Goal: Information Seeking & Learning: Check status

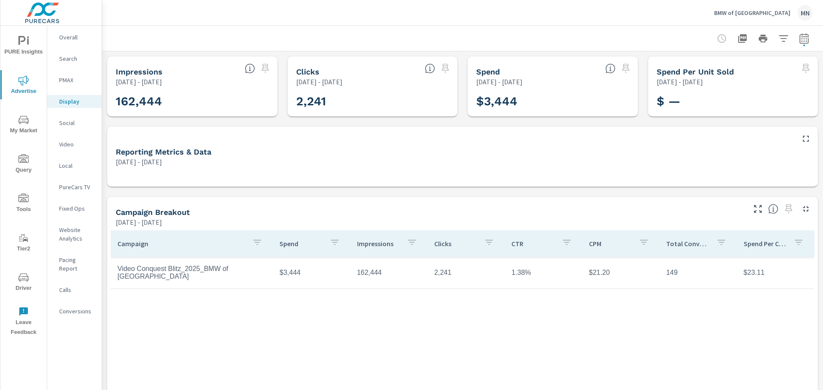
drag, startPoint x: 71, startPoint y: 187, endPoint x: 365, endPoint y: 141, distance: 297.6
click at [365, 141] on div "Reporting Metrics & Data Apr 01, 2025 - Jul 31, 2025" at bounding box center [451, 152] width 688 height 30
click at [799, 38] on icon "button" at bounding box center [804, 38] width 10 height 10
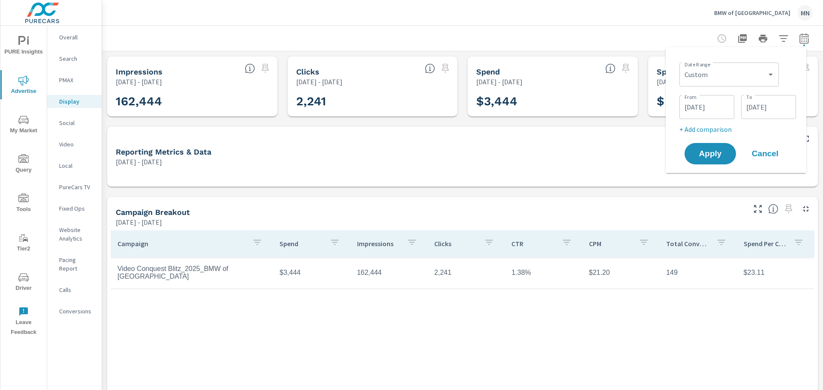
click at [767, 103] on input "07/31/2025" at bounding box center [768, 107] width 48 height 17
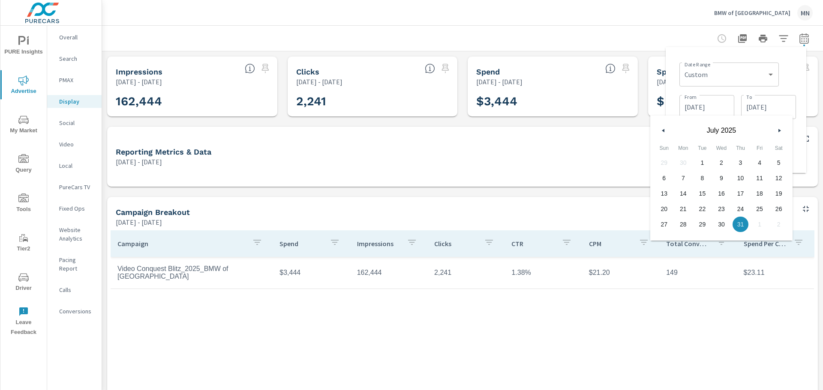
click at [664, 130] on icon "button" at bounding box center [662, 130] width 4 height 3
click at [724, 225] on span "30" at bounding box center [721, 224] width 19 height 11
type input "04/30/2025"
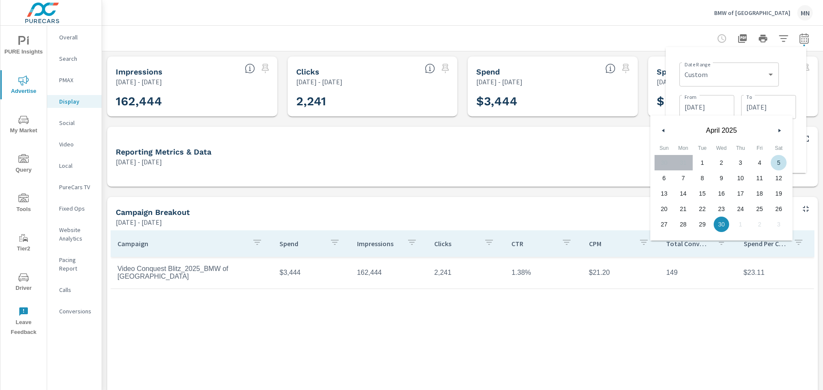
click at [586, 164] on div "[DATE] - [DATE]" at bounding box center [454, 162] width 676 height 10
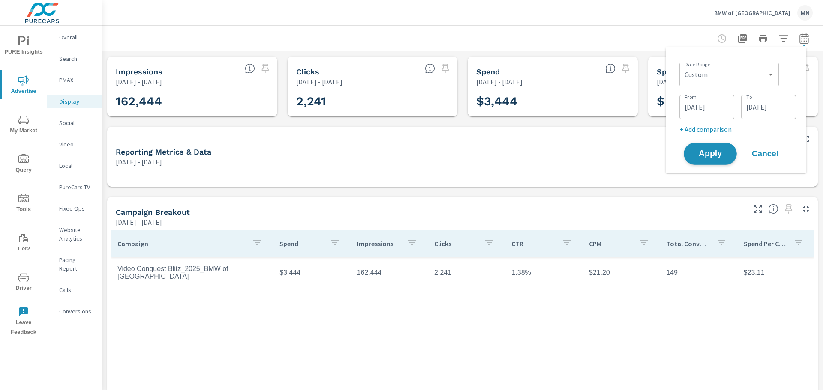
click at [712, 156] on span "Apply" at bounding box center [710, 154] width 35 height 8
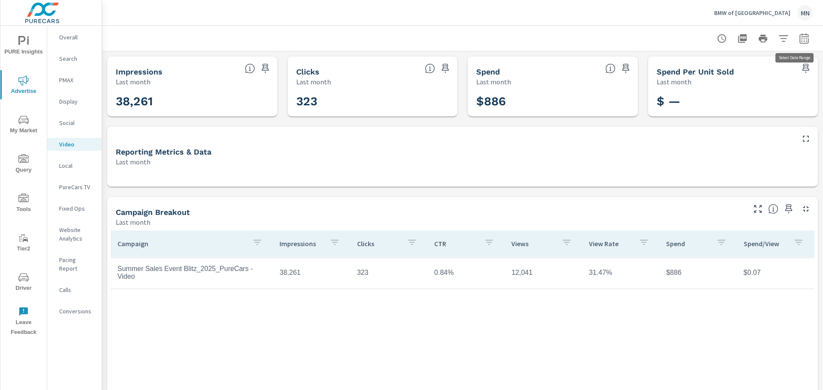
click at [799, 40] on icon "button" at bounding box center [804, 38] width 10 height 10
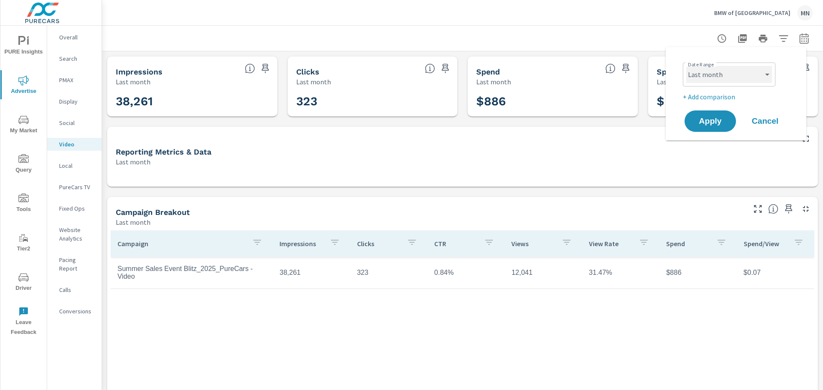
click at [723, 75] on select "Custom Yesterday Last week Last 7 days Last 14 days Last 30 days Last 45 days L…" at bounding box center [729, 74] width 86 height 17
click at [686, 66] on select "Custom Yesterday Last week Last 7 days Last 14 days Last 30 days Last 45 days L…" at bounding box center [729, 74] width 86 height 17
select select "custom"
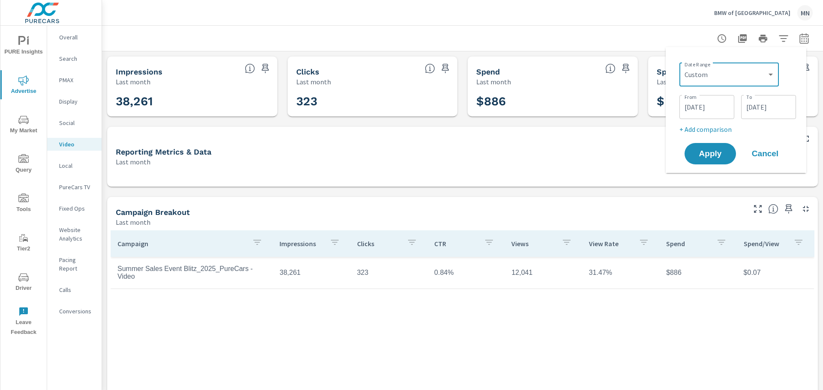
click at [712, 106] on input "07/01/2025" at bounding box center [707, 107] width 48 height 17
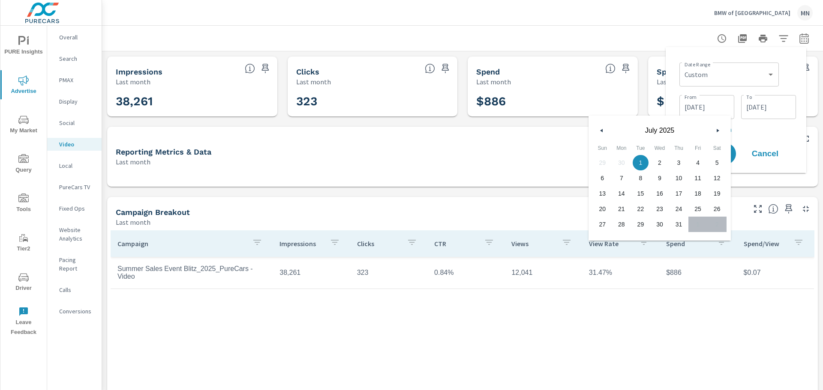
click at [602, 129] on button "button" at bounding box center [602, 131] width 10 height 10
click at [643, 165] on span "1" at bounding box center [640, 162] width 19 height 11
click at [658, 224] on span "30" at bounding box center [659, 224] width 19 height 11
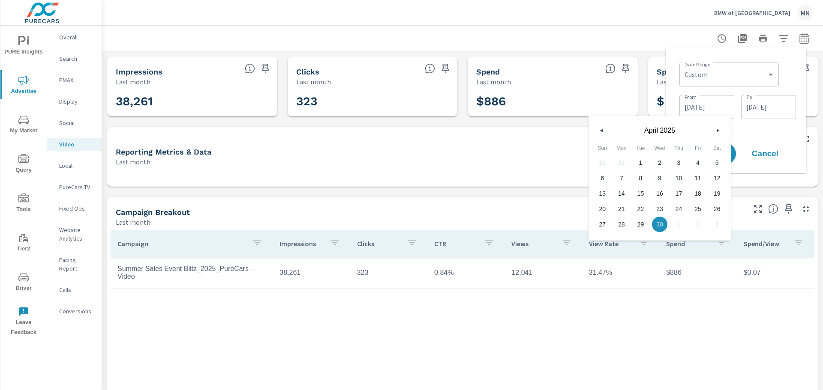
click at [645, 161] on span "1" at bounding box center [640, 162] width 19 height 11
type input "04/01/2025"
click at [769, 114] on input "07/31/2025" at bounding box center [768, 107] width 48 height 17
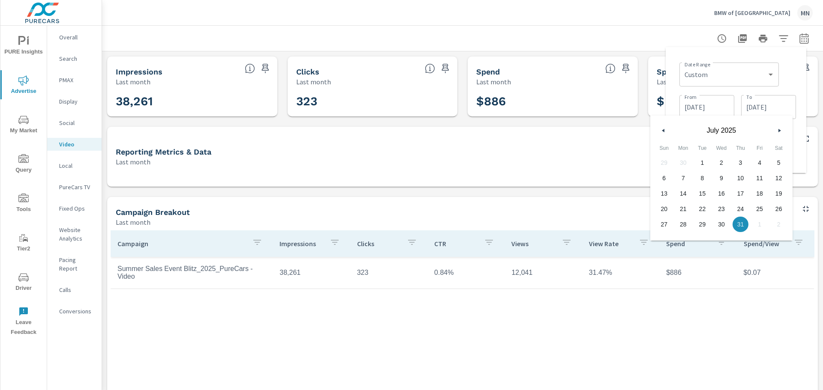
click at [669, 126] on div "July 2025" at bounding box center [721, 129] width 142 height 26
click at [661, 131] on icon "button" at bounding box center [662, 130] width 4 height 3
click at [715, 225] on span "30" at bounding box center [721, 224] width 19 height 11
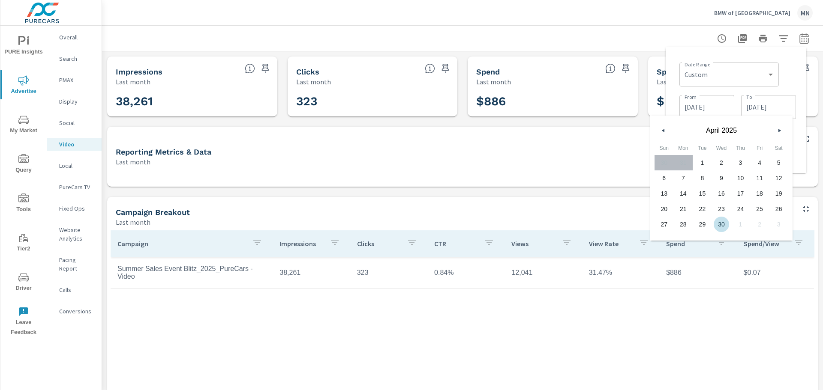
type input "04/30/2025"
click at [721, 224] on span "30" at bounding box center [721, 224] width 19 height 11
click at [797, 72] on div "Date Range Custom Yesterday Last week Last 7 days Last 14 days Last 30 days Las…" at bounding box center [735, 110] width 127 height 112
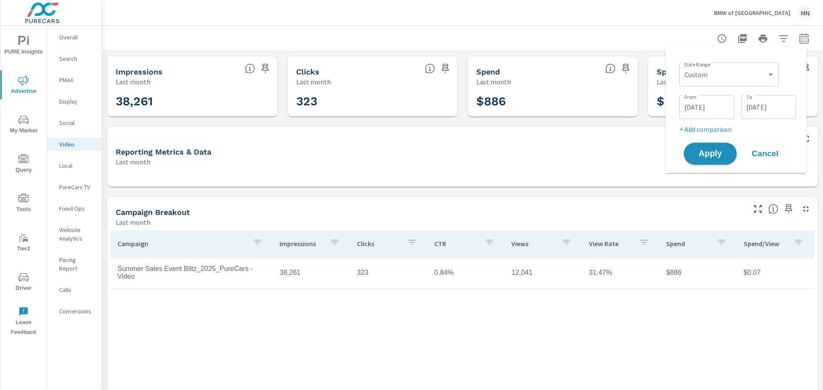
click at [706, 156] on span "Apply" at bounding box center [710, 154] width 35 height 8
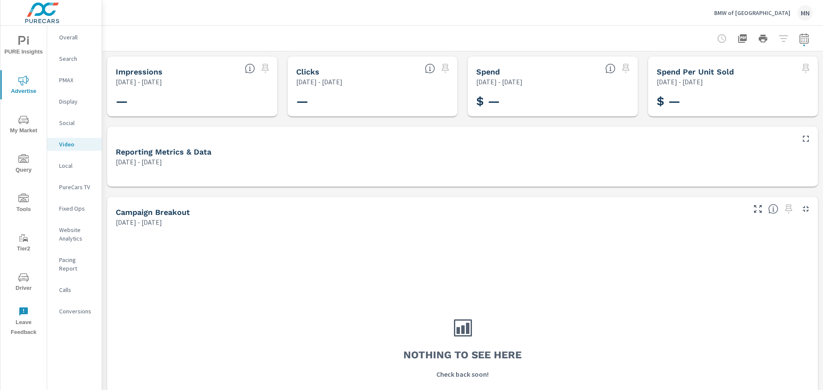
click at [799, 39] on icon "button" at bounding box center [804, 38] width 10 height 10
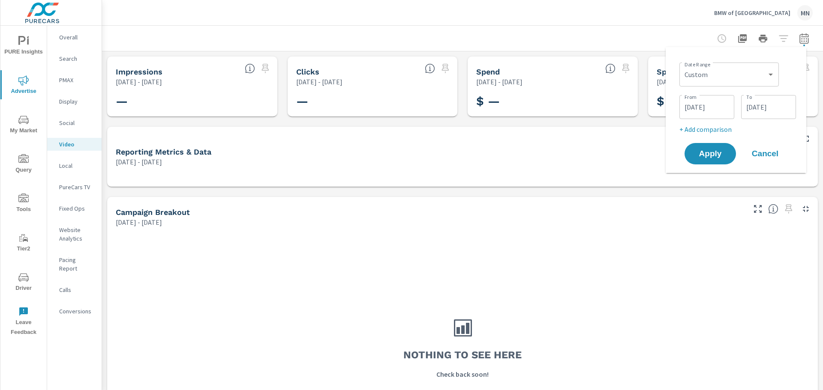
click at [720, 105] on input "04/01/2025" at bounding box center [707, 107] width 48 height 17
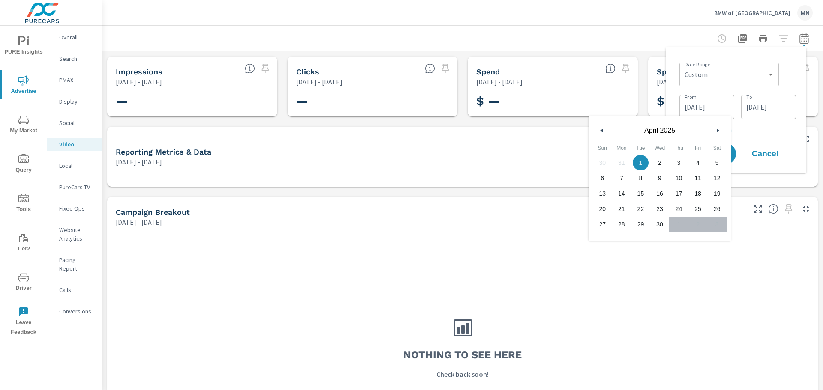
click at [712, 132] on button "button" at bounding box center [717, 131] width 10 height 10
click at [716, 132] on button "button" at bounding box center [717, 131] width 10 height 10
click at [719, 130] on icon "button" at bounding box center [719, 130] width 4 height 3
click at [717, 131] on icon "button" at bounding box center [719, 130] width 4 height 3
click at [723, 106] on input "04/01/2025" at bounding box center [707, 107] width 48 height 17
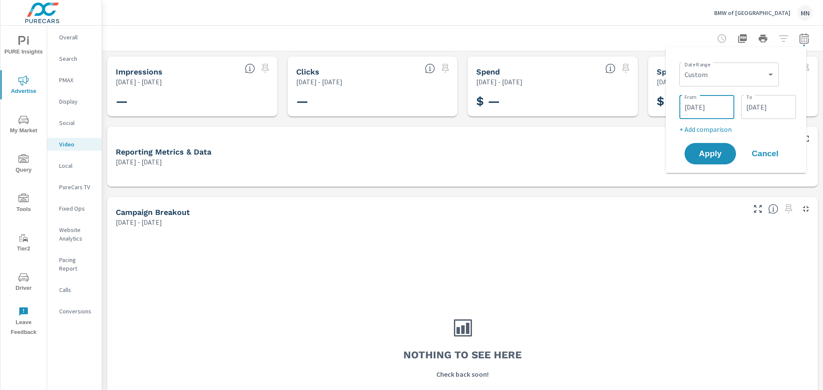
click at [713, 107] on input "04/01/2025" at bounding box center [707, 107] width 48 height 17
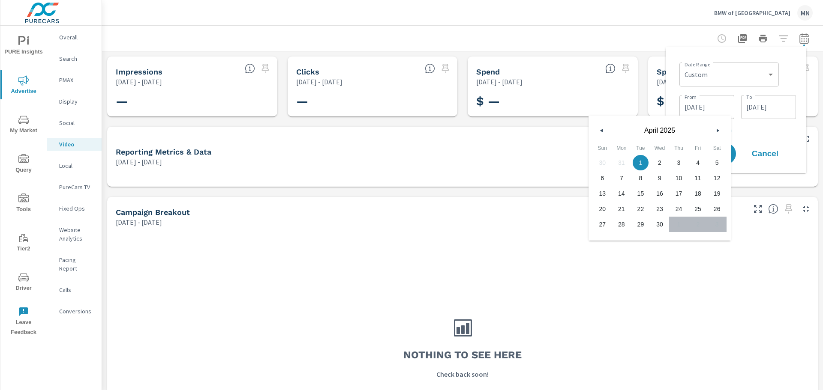
click at [717, 129] on icon "button" at bounding box center [719, 130] width 4 height 3
click at [603, 130] on icon "button" at bounding box center [600, 130] width 4 height 3
click at [715, 129] on button "button" at bounding box center [717, 131] width 10 height 10
click at [717, 129] on icon "button" at bounding box center [719, 130] width 4 height 3
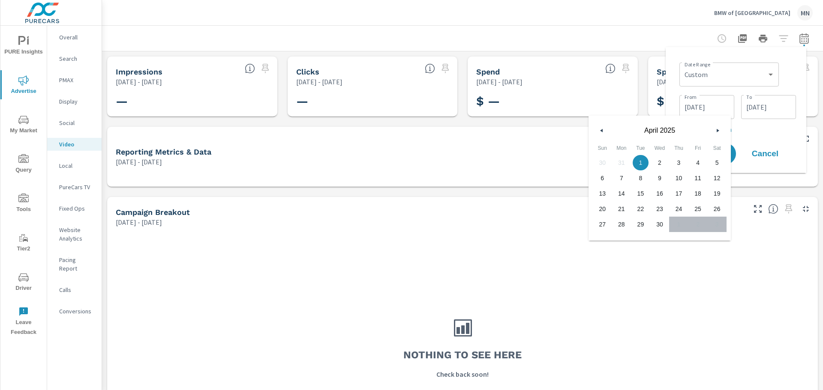
click at [717, 129] on icon "button" at bounding box center [719, 130] width 4 height 3
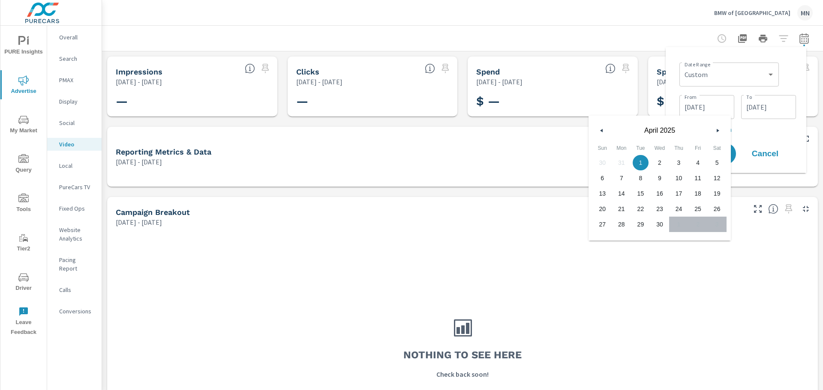
click at [717, 129] on icon "button" at bounding box center [719, 130] width 4 height 3
click at [768, 112] on input "04/30/2025" at bounding box center [768, 107] width 48 height 17
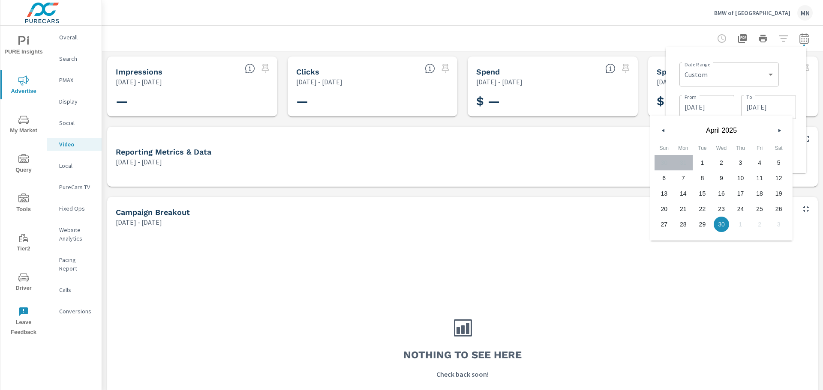
click at [781, 131] on icon "button" at bounding box center [780, 130] width 4 height 3
click at [785, 227] on span "31" at bounding box center [778, 224] width 19 height 11
type input "05/31/2025"
click at [705, 108] on input "04/01/2025" at bounding box center [707, 107] width 48 height 17
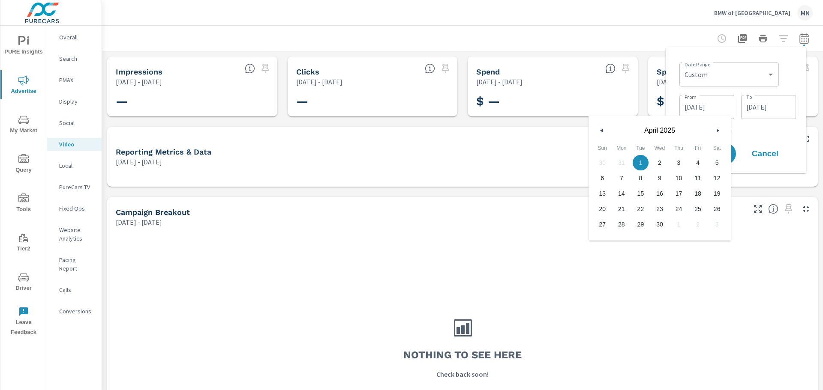
click at [717, 130] on icon "button" at bounding box center [719, 130] width 4 height 3
click at [681, 164] on span "1" at bounding box center [678, 162] width 19 height 11
type input "05/01/2025"
click at [620, 33] on div at bounding box center [462, 38] width 700 height 25
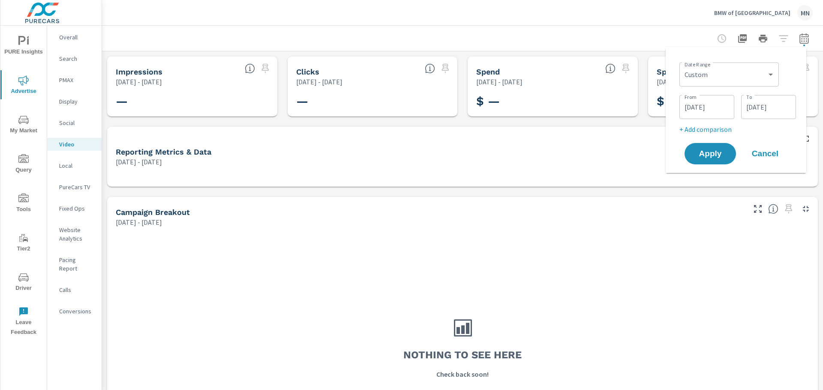
click at [764, 156] on span "Cancel" at bounding box center [765, 154] width 34 height 8
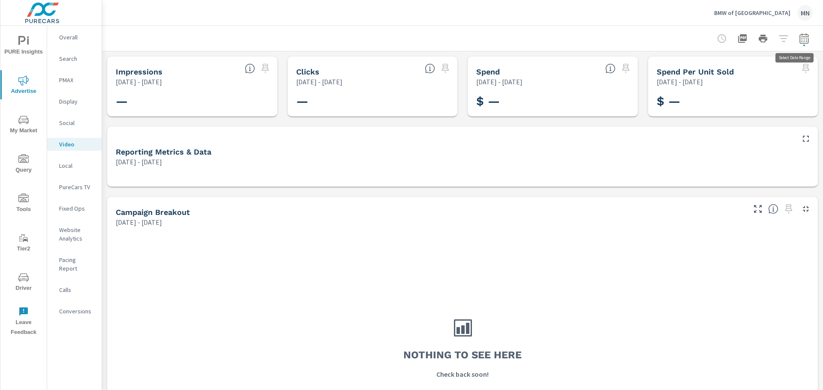
click at [799, 37] on icon "button" at bounding box center [803, 38] width 9 height 10
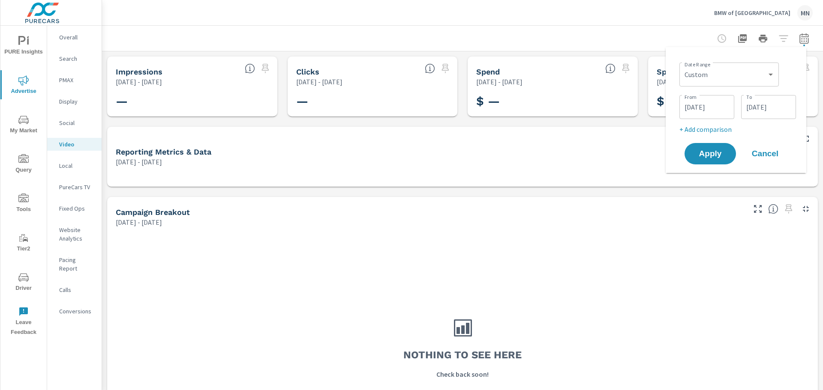
click at [717, 102] on input "04/01/2025" at bounding box center [707, 107] width 48 height 17
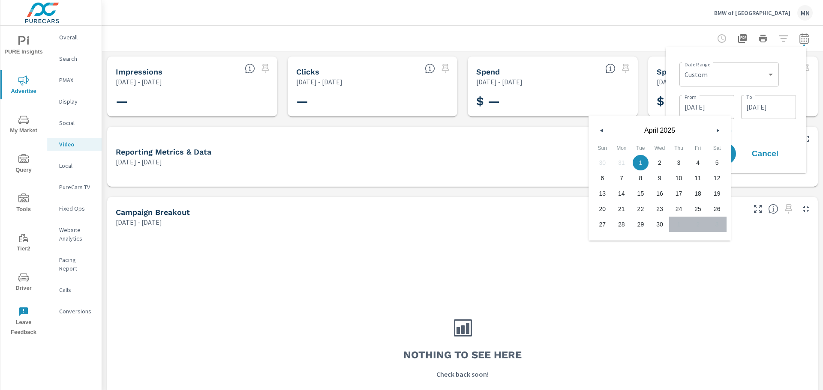
click at [757, 103] on input "04/30/2025" at bounding box center [768, 107] width 48 height 17
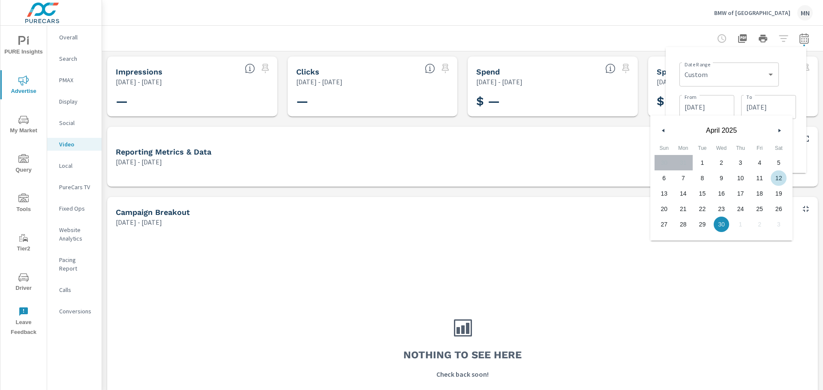
click at [777, 129] on button "button" at bounding box center [779, 131] width 10 height 10
click at [783, 225] on span "31" at bounding box center [778, 224] width 19 height 11
type input "05/31/2025"
click at [706, 105] on input "04/01/2025" at bounding box center [707, 107] width 48 height 17
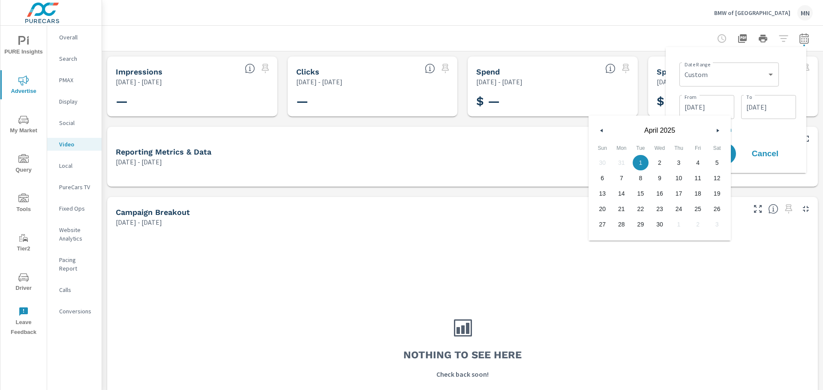
click at [717, 132] on icon "button" at bounding box center [719, 130] width 4 height 3
click at [677, 163] on span "1" at bounding box center [678, 162] width 19 height 11
type input "05/01/2025"
click at [731, 153] on button "Apply" at bounding box center [710, 154] width 53 height 22
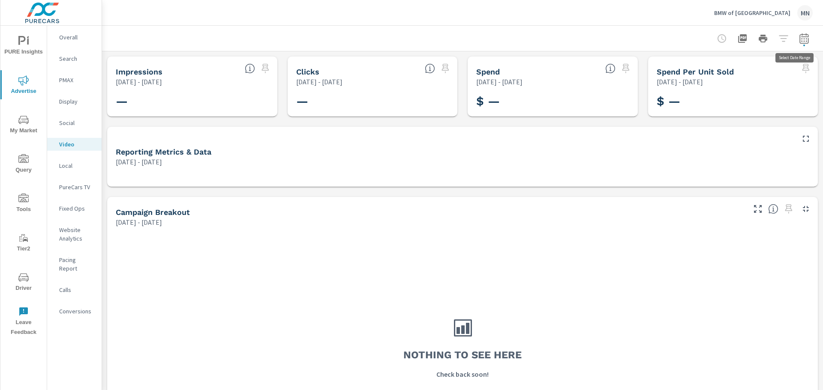
click at [799, 43] on icon "button" at bounding box center [803, 38] width 9 height 10
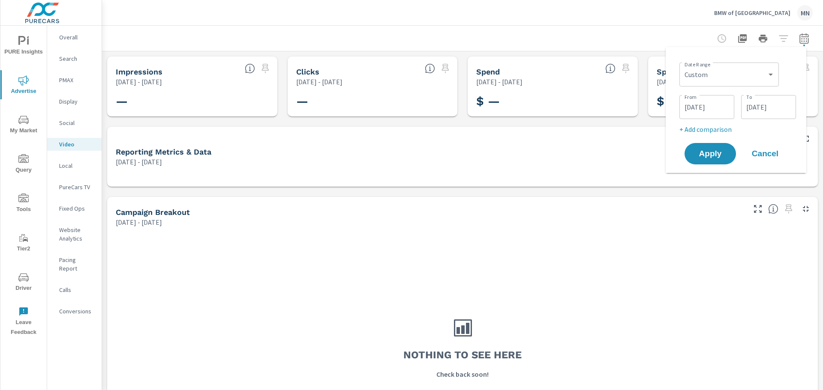
click at [761, 103] on input "05/31/2025" at bounding box center [768, 107] width 48 height 17
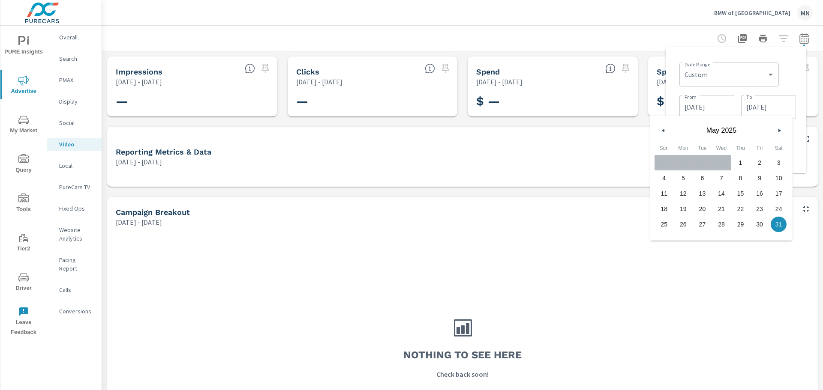
click at [777, 129] on button "button" at bounding box center [779, 131] width 10 height 10
click at [683, 224] on span "30" at bounding box center [683, 224] width 19 height 11
type input "06/30/2025"
click at [704, 108] on input "05/01/2025" at bounding box center [707, 107] width 48 height 17
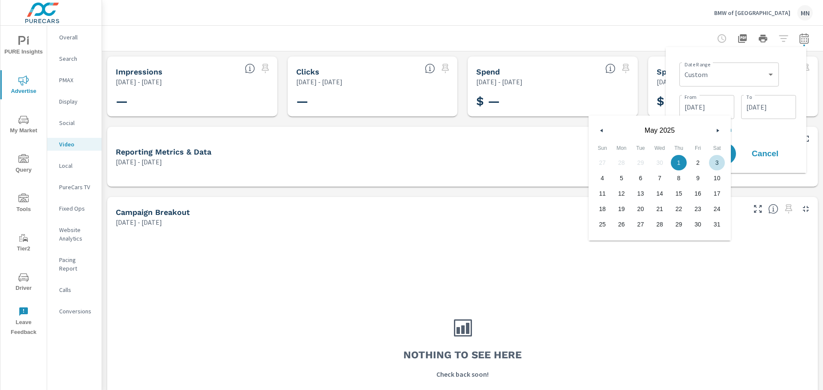
click at [716, 130] on button "button" at bounding box center [717, 131] width 10 height 10
click at [604, 163] on span "1" at bounding box center [602, 162] width 19 height 11
type input "06/01/2025"
click at [733, 156] on button "Apply" at bounding box center [710, 154] width 53 height 22
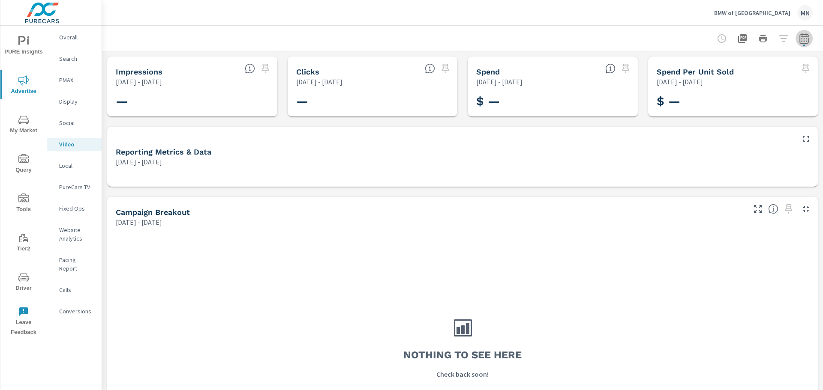
click at [801, 42] on icon "button" at bounding box center [804, 38] width 10 height 10
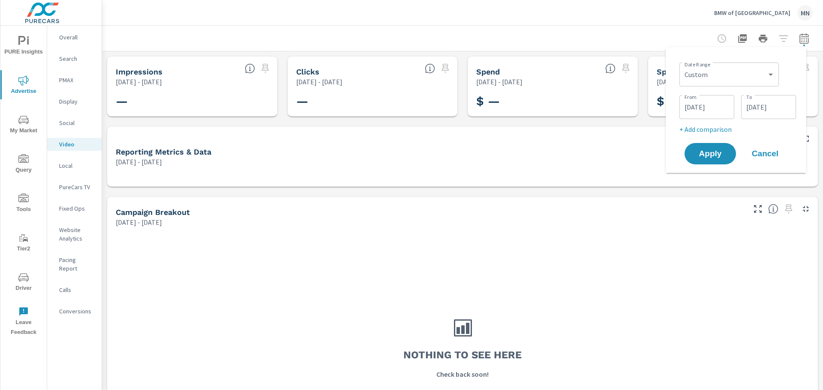
click at [725, 109] on input "06/01/2025" at bounding box center [707, 107] width 48 height 17
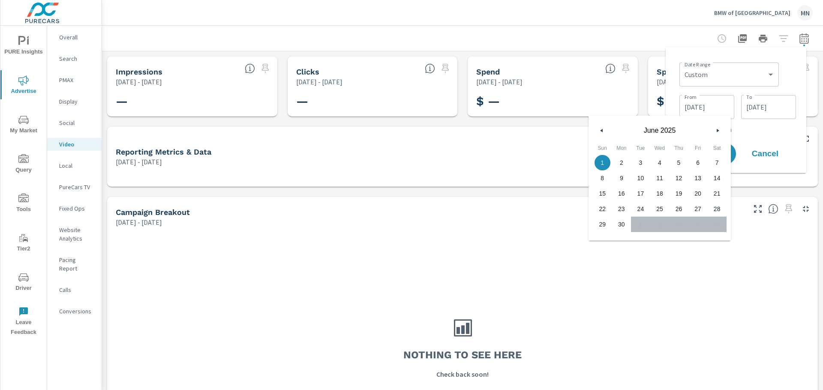
click at [718, 130] on icon "button" at bounding box center [719, 130] width 4 height 3
click at [757, 109] on input "06/30/2025" at bounding box center [768, 107] width 48 height 17
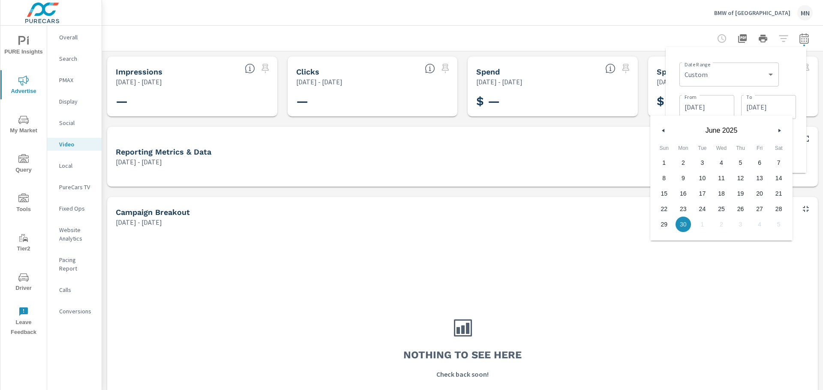
click at [778, 130] on icon "button" at bounding box center [780, 130] width 4 height 3
click at [734, 226] on span "31" at bounding box center [740, 224] width 19 height 11
type input "07/31/2025"
click at [721, 108] on input "06/01/2025" at bounding box center [707, 107] width 48 height 17
click at [720, 130] on icon "button" at bounding box center [719, 130] width 4 height 3
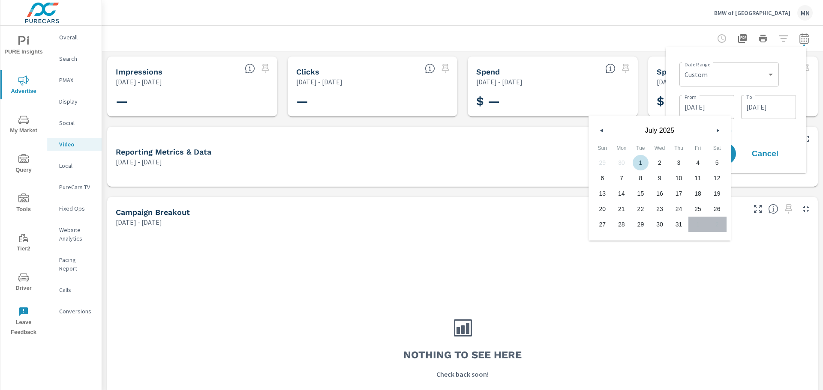
click at [636, 160] on span "1" at bounding box center [640, 162] width 19 height 11
type input "07/01/2025"
click at [735, 153] on button "Apply" at bounding box center [710, 154] width 53 height 22
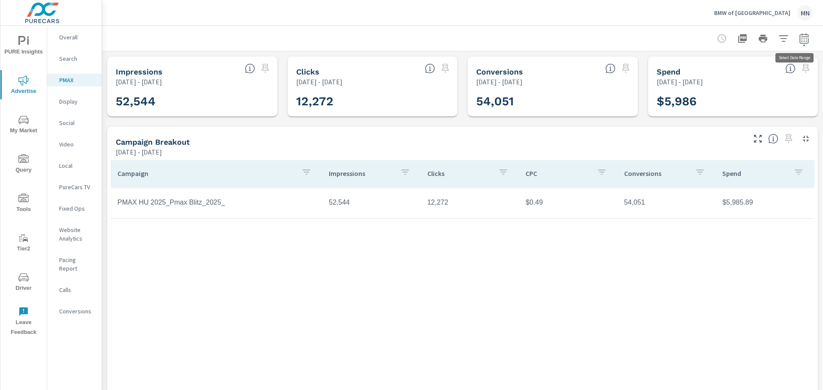
click at [799, 43] on icon "button" at bounding box center [803, 38] width 9 height 10
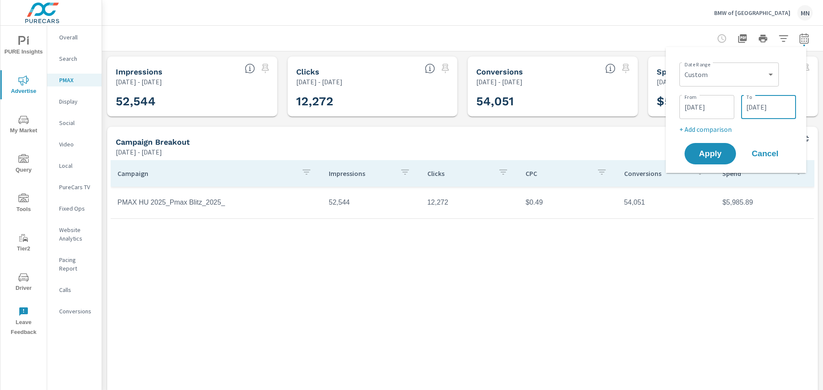
click at [764, 104] on input "[DATE]" at bounding box center [768, 107] width 48 height 17
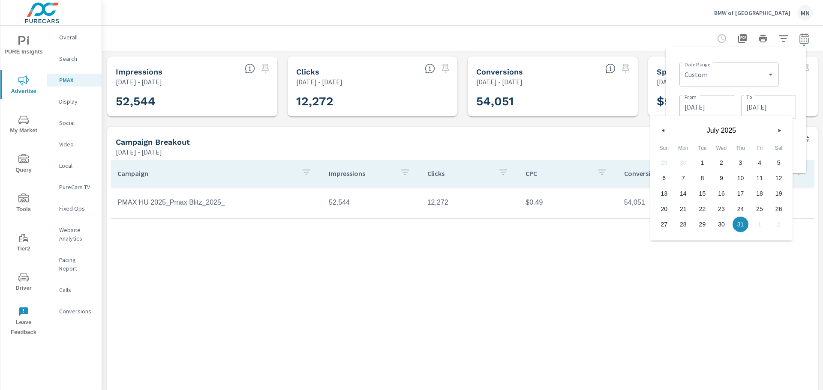
click at [663, 131] on icon "button" at bounding box center [662, 130] width 4 height 3
click at [714, 219] on span "30" at bounding box center [721, 224] width 19 height 11
type input "04/30/2025"
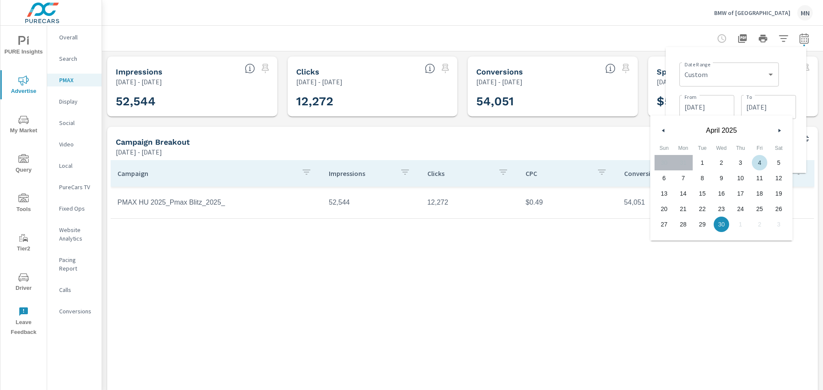
click at [588, 131] on div "Campaign Breakout Apr 01, 2025 - Jul 31, 2025" at bounding box center [427, 142] width 640 height 30
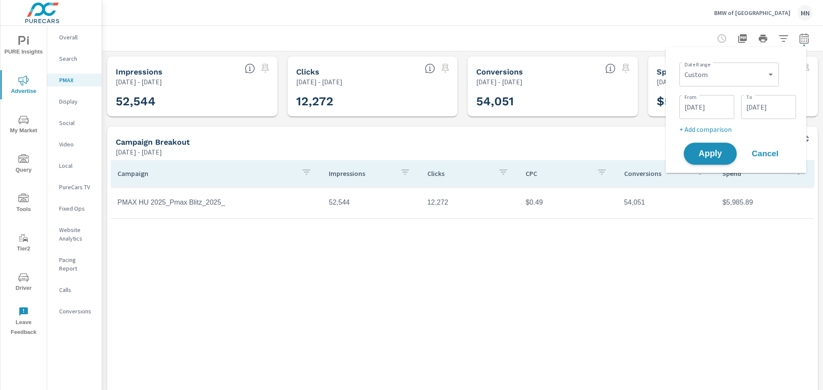
click at [723, 159] on button "Apply" at bounding box center [710, 154] width 53 height 22
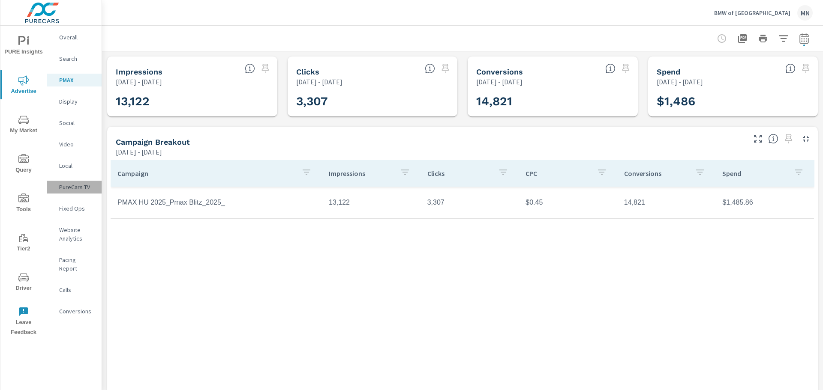
click at [76, 186] on p "PureCars TV" at bounding box center [77, 187] width 36 height 9
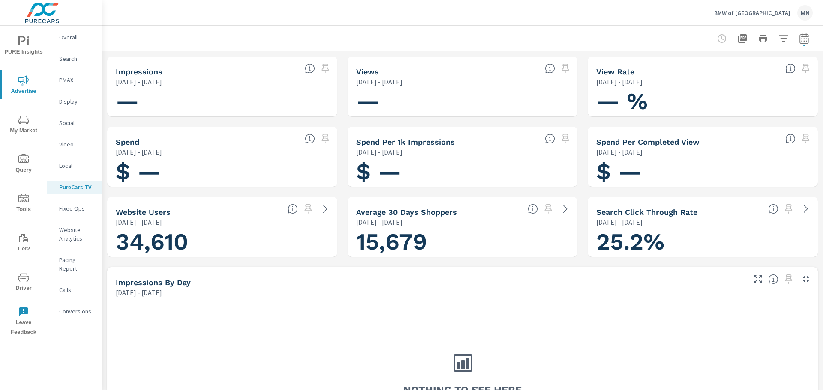
click at [69, 141] on p "Video" at bounding box center [77, 144] width 36 height 9
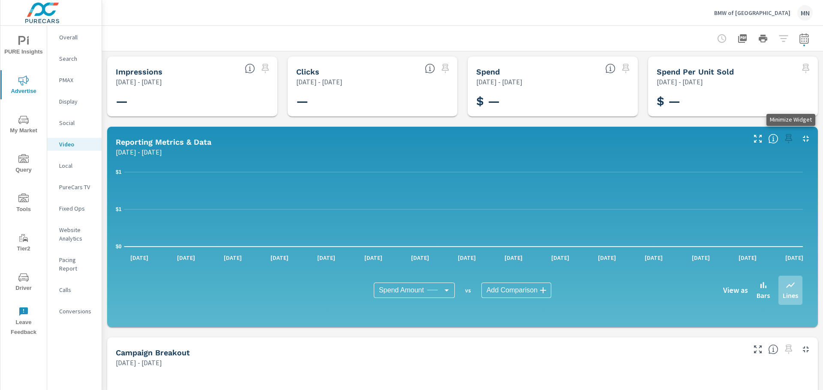
click at [803, 138] on icon "button" at bounding box center [806, 139] width 6 height 6
